Goal: Information Seeking & Learning: Learn about a topic

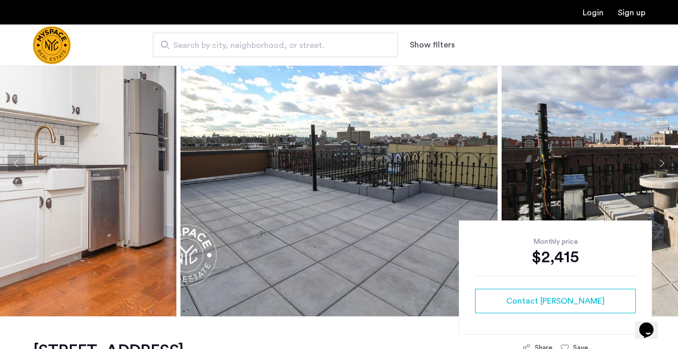
scroll to position [51, 0]
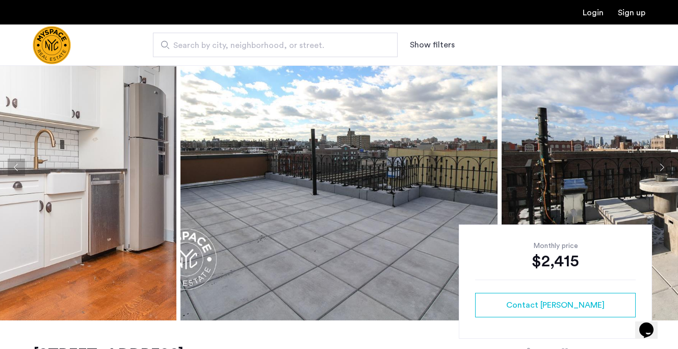
click at [656, 168] on button "Next apartment" at bounding box center [661, 167] width 17 height 17
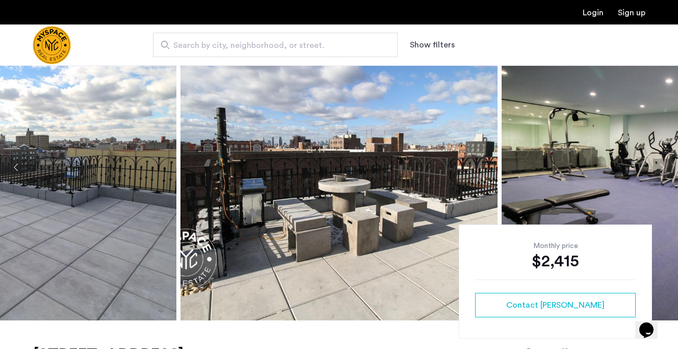
click at [656, 168] on button "Next apartment" at bounding box center [661, 167] width 17 height 17
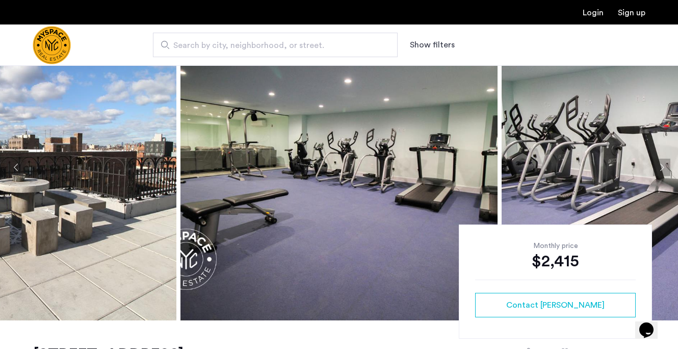
click at [656, 168] on button "Next apartment" at bounding box center [661, 167] width 17 height 17
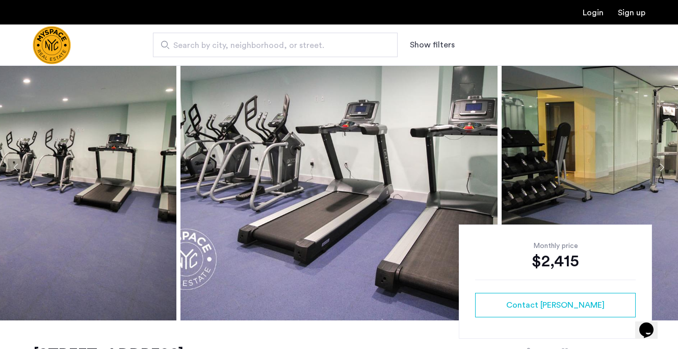
click at [656, 168] on button "Next apartment" at bounding box center [661, 167] width 17 height 17
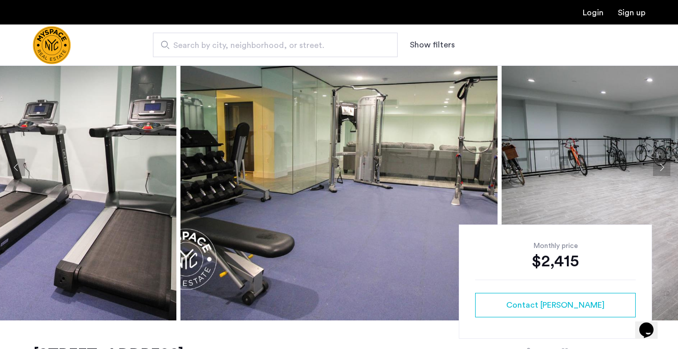
click at [656, 169] on button "Next apartment" at bounding box center [661, 167] width 17 height 17
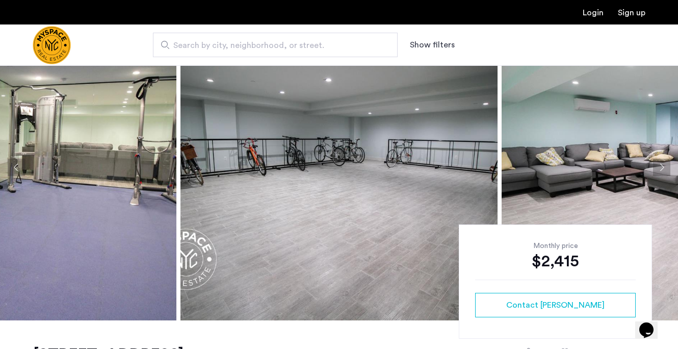
click at [656, 169] on button "Next apartment" at bounding box center [661, 167] width 17 height 17
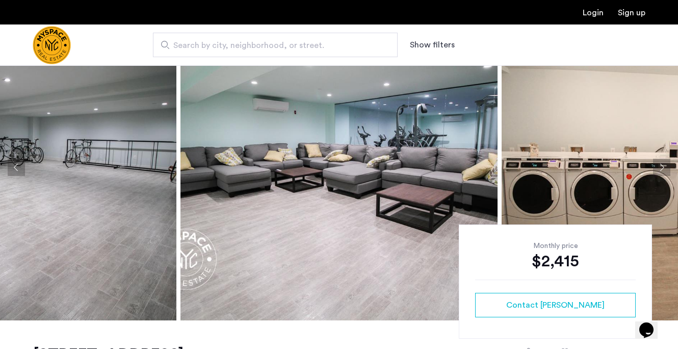
click at [656, 169] on button "Next apartment" at bounding box center [661, 167] width 17 height 17
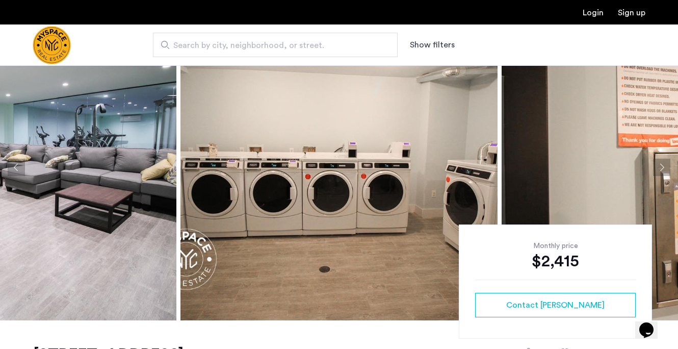
click at [656, 169] on button "Next apartment" at bounding box center [661, 167] width 17 height 17
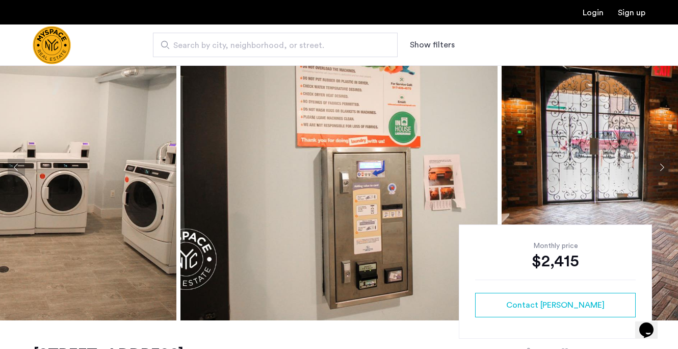
click at [656, 169] on button "Next apartment" at bounding box center [661, 167] width 17 height 17
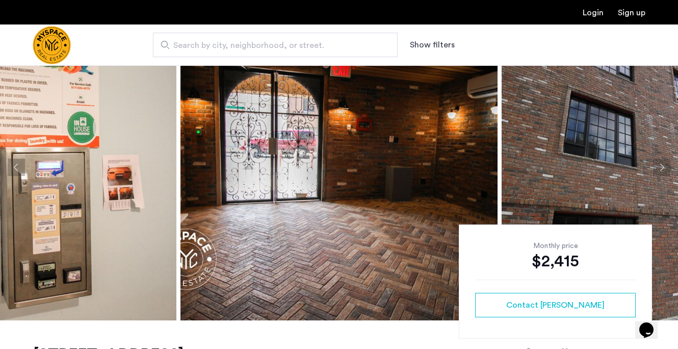
click at [656, 169] on button "Next apartment" at bounding box center [661, 167] width 17 height 17
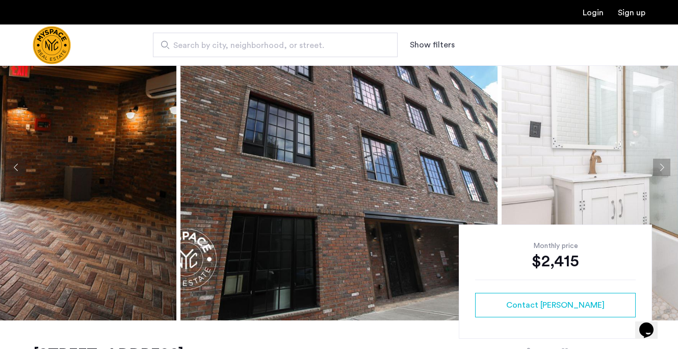
click at [656, 169] on button "Next apartment" at bounding box center [661, 167] width 17 height 17
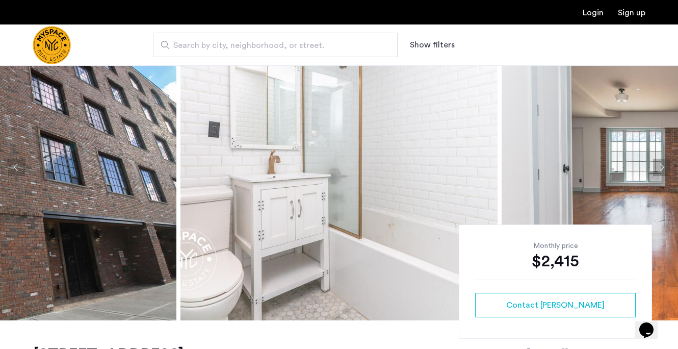
click at [656, 169] on button "Next apartment" at bounding box center [661, 167] width 17 height 17
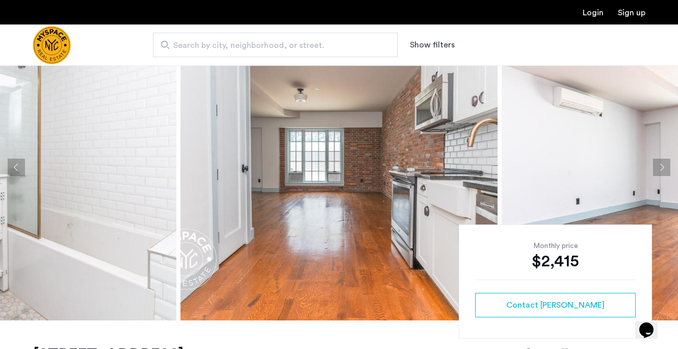
click at [656, 169] on button "Next apartment" at bounding box center [661, 167] width 17 height 17
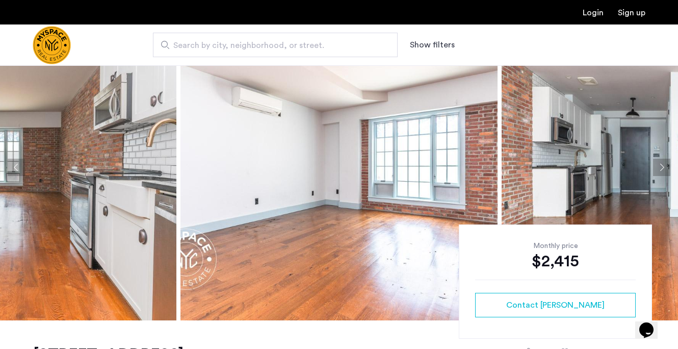
click at [656, 169] on button "Next apartment" at bounding box center [661, 167] width 17 height 17
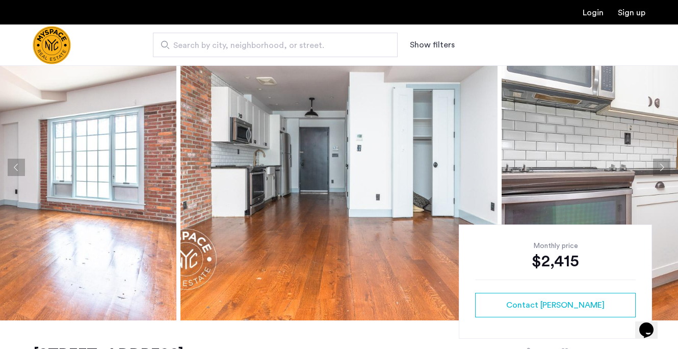
click at [656, 169] on button "Next apartment" at bounding box center [661, 167] width 17 height 17
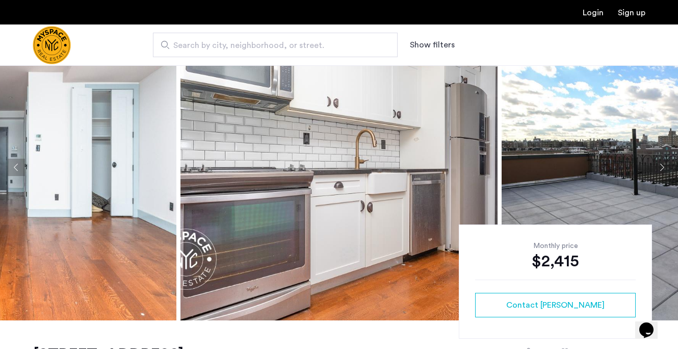
scroll to position [63, 0]
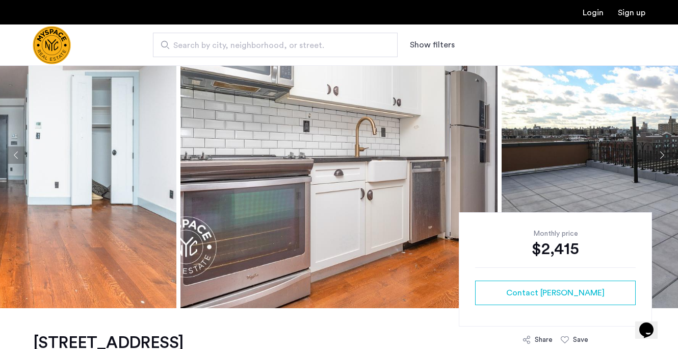
click at [325, 43] on span "Search by city, neighborhood, or street." at bounding box center [271, 45] width 196 height 12
click at [325, 43] on input "Search by city, neighborhood, or street." at bounding box center [275, 45] width 245 height 24
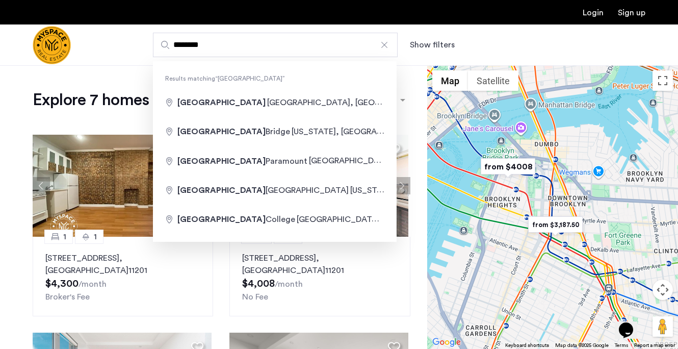
type input "********"
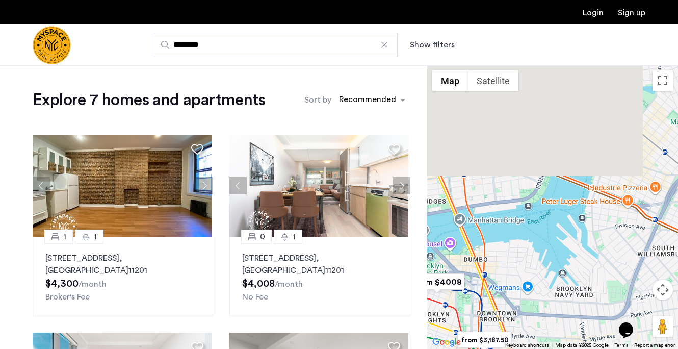
drag, startPoint x: 576, startPoint y: 138, endPoint x: 499, endPoint y: 256, distance: 141.0
click at [499, 256] on div at bounding box center [552, 206] width 251 height 283
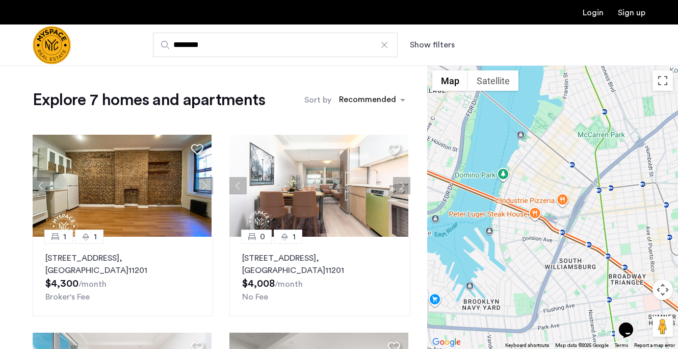
drag, startPoint x: 595, startPoint y: 169, endPoint x: 485, endPoint y: 195, distance: 113.5
click at [485, 195] on div at bounding box center [552, 206] width 251 height 283
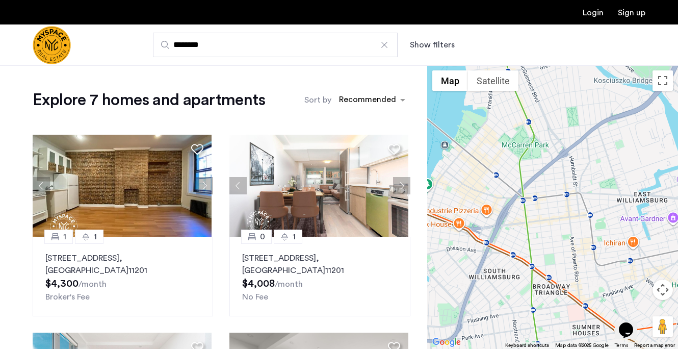
drag, startPoint x: 609, startPoint y: 152, endPoint x: 556, endPoint y: 143, distance: 53.3
click at [557, 142] on div at bounding box center [552, 206] width 251 height 283
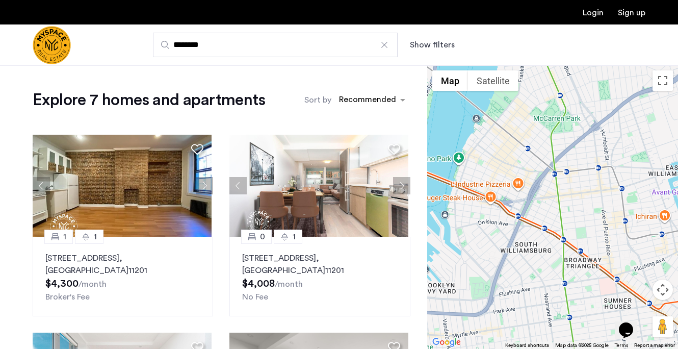
drag, startPoint x: 550, startPoint y: 226, endPoint x: 583, endPoint y: 195, distance: 44.7
click at [583, 195] on div at bounding box center [552, 206] width 251 height 283
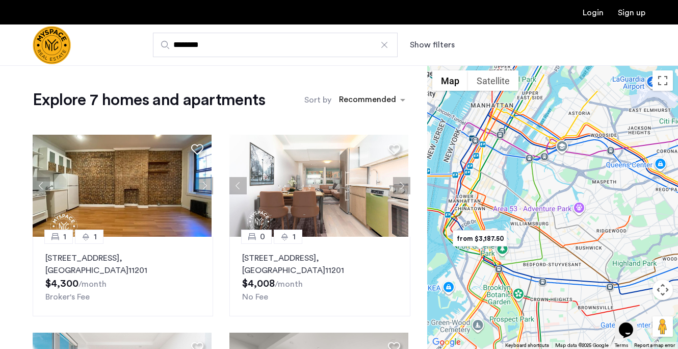
drag, startPoint x: 560, startPoint y: 187, endPoint x: 551, endPoint y: 225, distance: 38.8
click at [551, 225] on div at bounding box center [552, 206] width 251 height 283
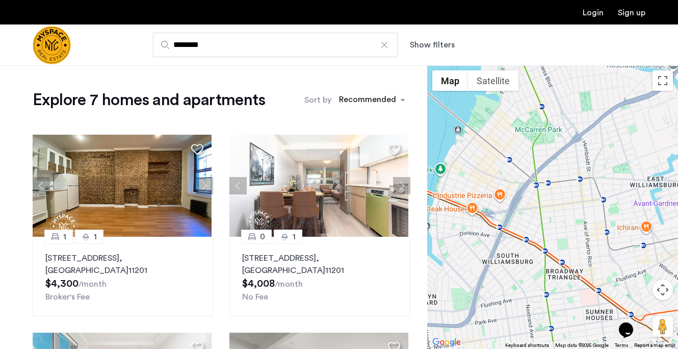
drag, startPoint x: 546, startPoint y: 247, endPoint x: 585, endPoint y: 54, distance: 196.4
click at [585, 54] on app-root "Login Sign up ******** Show filters Price Fee Availability Beds Baths Subway Ne…" at bounding box center [339, 320] width 678 height 641
click at [318, 101] on label "Sort by" at bounding box center [317, 100] width 27 height 12
click at [339, 101] on input "Sort by" at bounding box center [339, 101] width 0 height 7
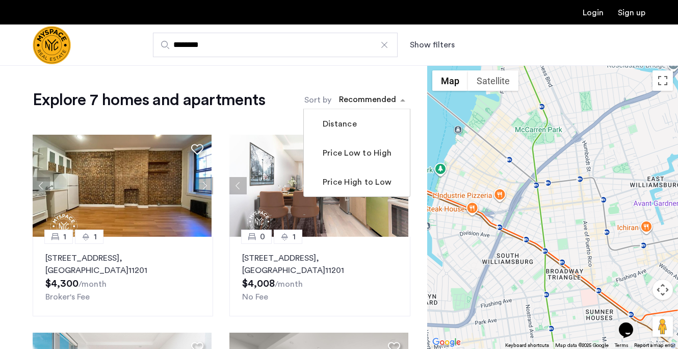
click at [369, 104] on div "sort-apartment" at bounding box center [367, 101] width 60 height 14
click at [374, 161] on mat-checkbox "Price Low to High" at bounding box center [357, 152] width 106 height 29
click at [368, 155] on label "Price Low to High" at bounding box center [356, 153] width 71 height 12
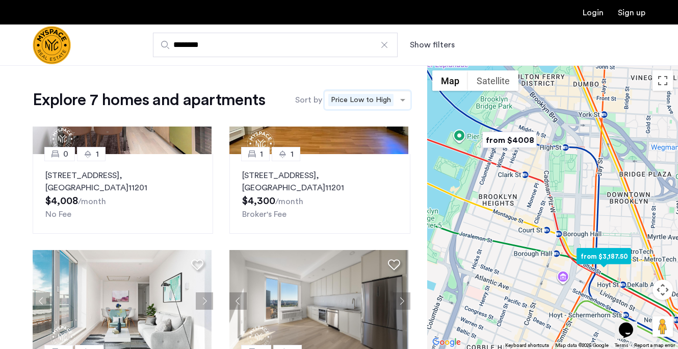
scroll to position [316, 0]
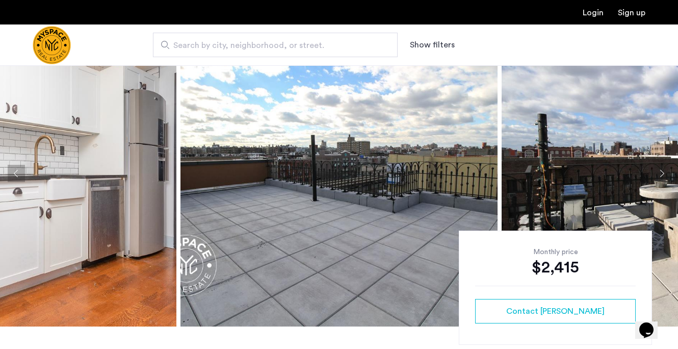
scroll to position [3, 0]
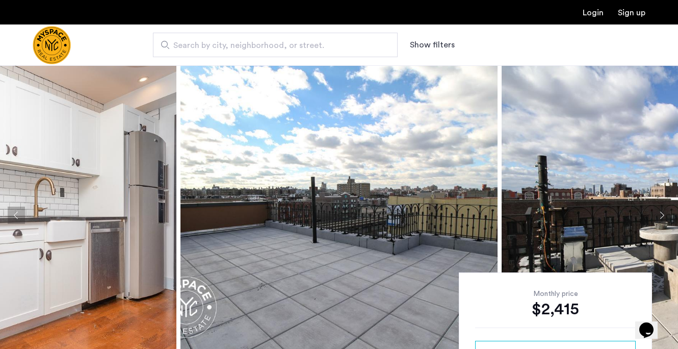
click at [659, 212] on button "Next apartment" at bounding box center [661, 214] width 17 height 17
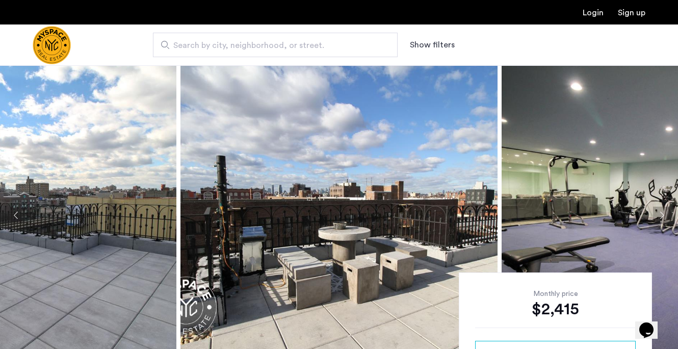
click at [659, 212] on button "Next apartment" at bounding box center [661, 214] width 17 height 17
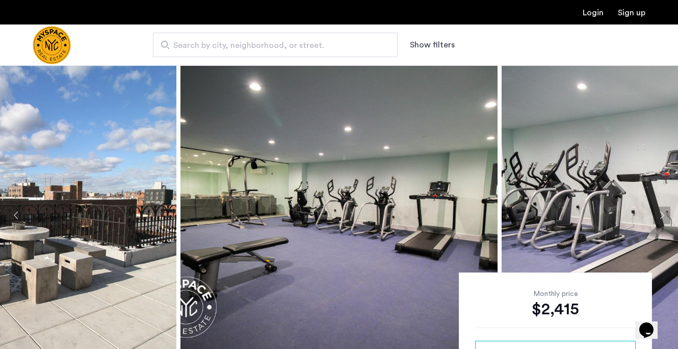
click at [659, 212] on button "Next apartment" at bounding box center [661, 214] width 17 height 17
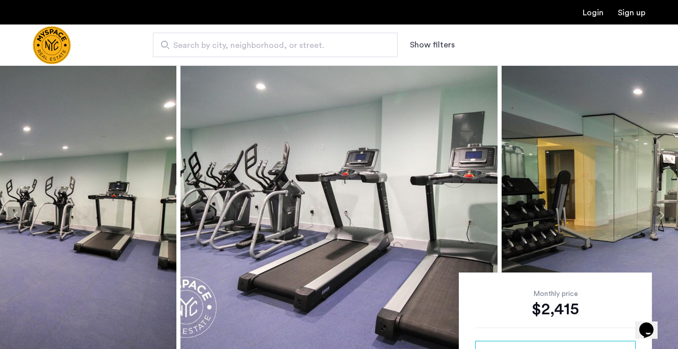
click at [659, 212] on button "Next apartment" at bounding box center [661, 214] width 17 height 17
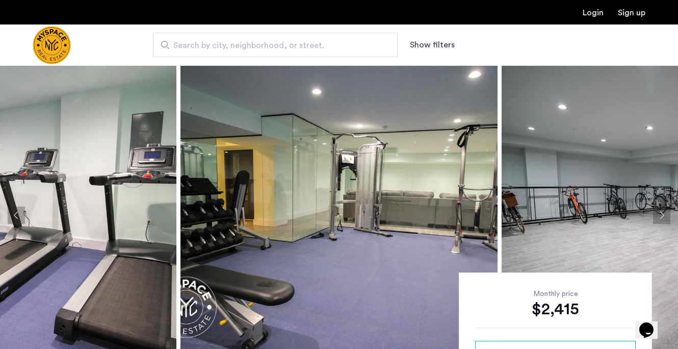
click at [659, 212] on button "Next apartment" at bounding box center [661, 214] width 17 height 17
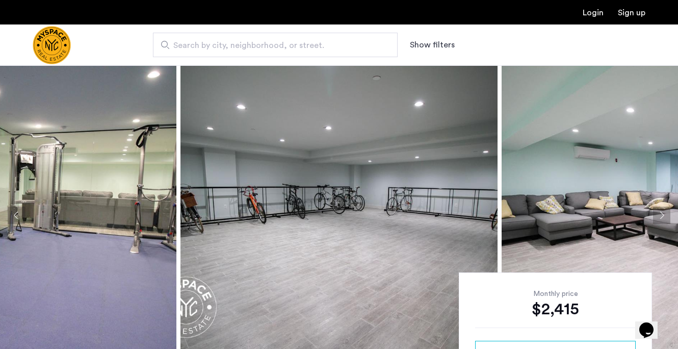
click at [659, 212] on button "Next apartment" at bounding box center [661, 214] width 17 height 17
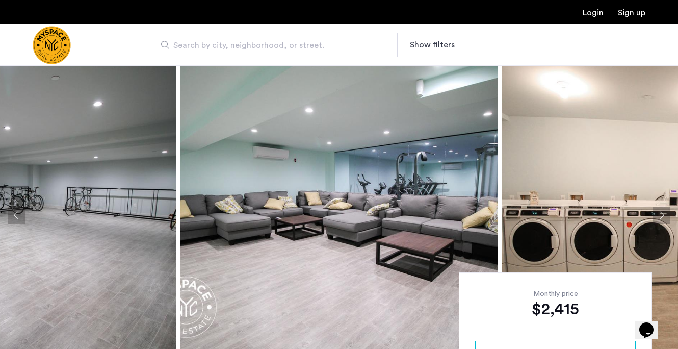
click at [659, 212] on button "Next apartment" at bounding box center [661, 214] width 17 height 17
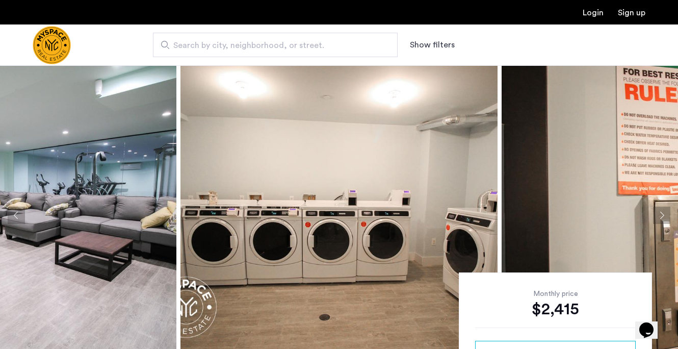
click at [659, 212] on button "Next apartment" at bounding box center [661, 214] width 17 height 17
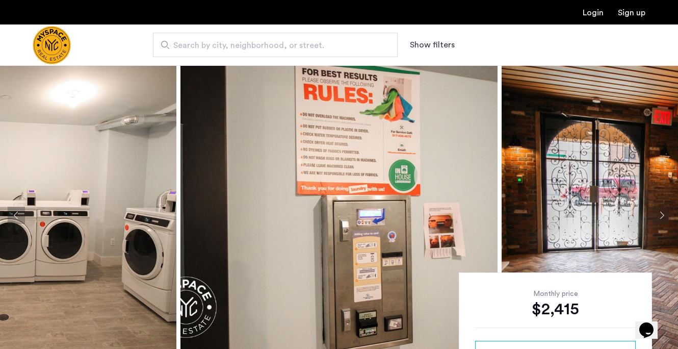
click at [659, 212] on button "Next apartment" at bounding box center [661, 214] width 17 height 17
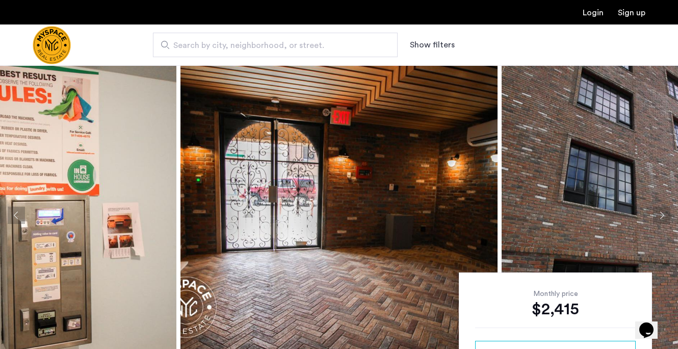
click at [659, 212] on button "Next apartment" at bounding box center [661, 214] width 17 height 17
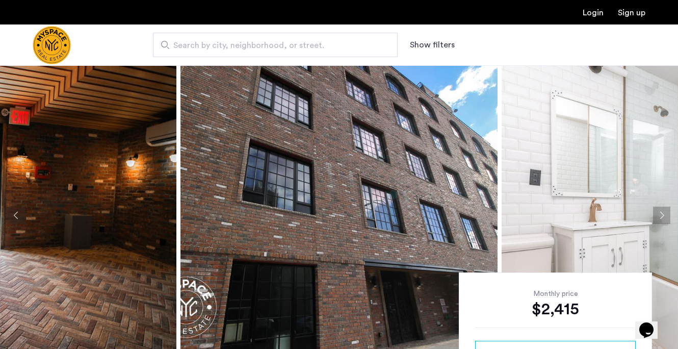
click at [659, 212] on button "Next apartment" at bounding box center [661, 214] width 17 height 17
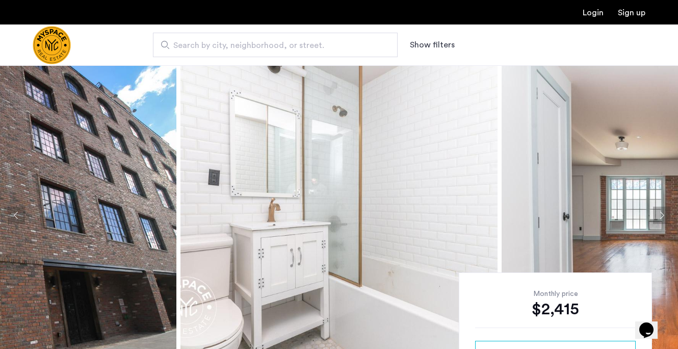
click at [659, 212] on button "Next apartment" at bounding box center [661, 214] width 17 height 17
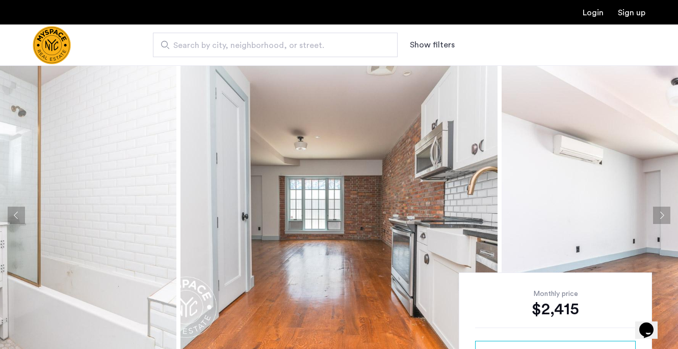
click at [659, 212] on button "Next apartment" at bounding box center [661, 214] width 17 height 17
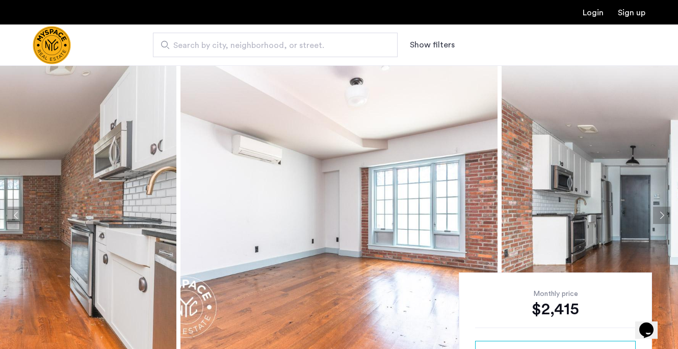
click at [659, 212] on button "Next apartment" at bounding box center [661, 214] width 17 height 17
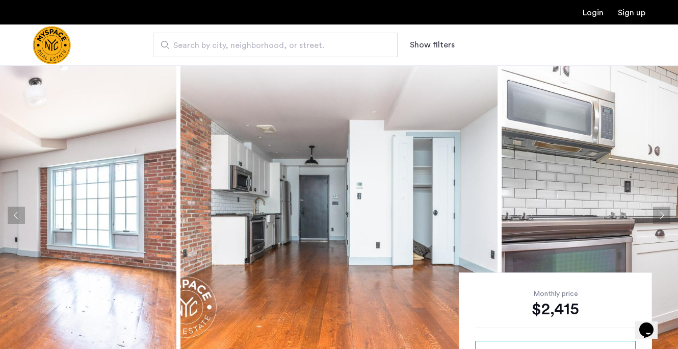
click at [659, 212] on button "Next apartment" at bounding box center [661, 214] width 17 height 17
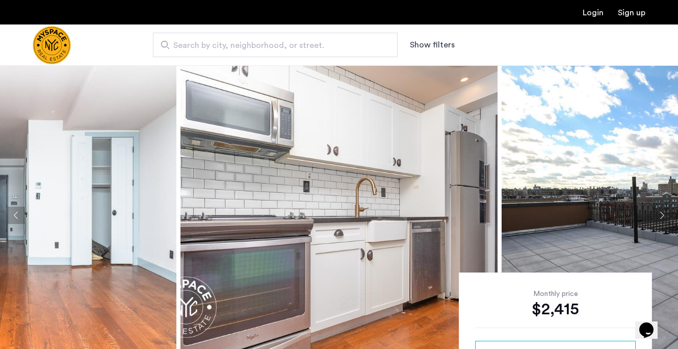
click at [659, 213] on button "Next apartment" at bounding box center [661, 214] width 17 height 17
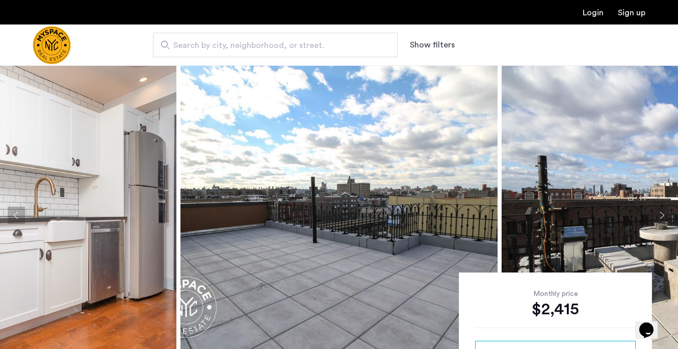
click at [660, 213] on button "Next apartment" at bounding box center [661, 214] width 17 height 17
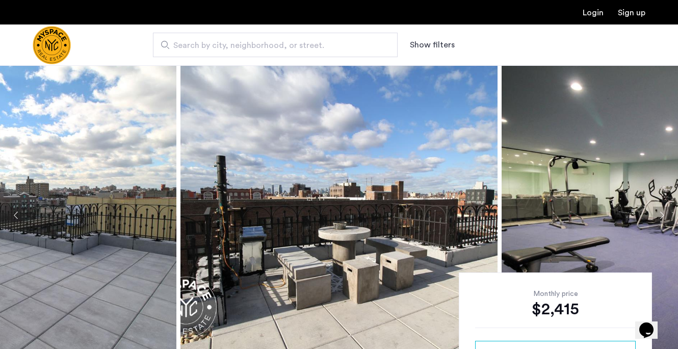
click at [660, 213] on button "Next apartment" at bounding box center [661, 214] width 17 height 17
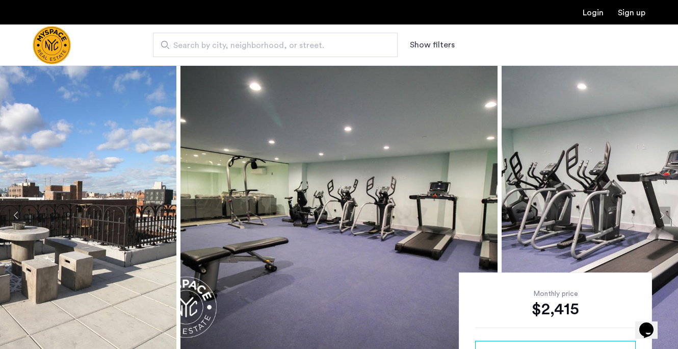
click at [660, 215] on button "Next apartment" at bounding box center [661, 214] width 17 height 17
